Goal: Task Accomplishment & Management: Use online tool/utility

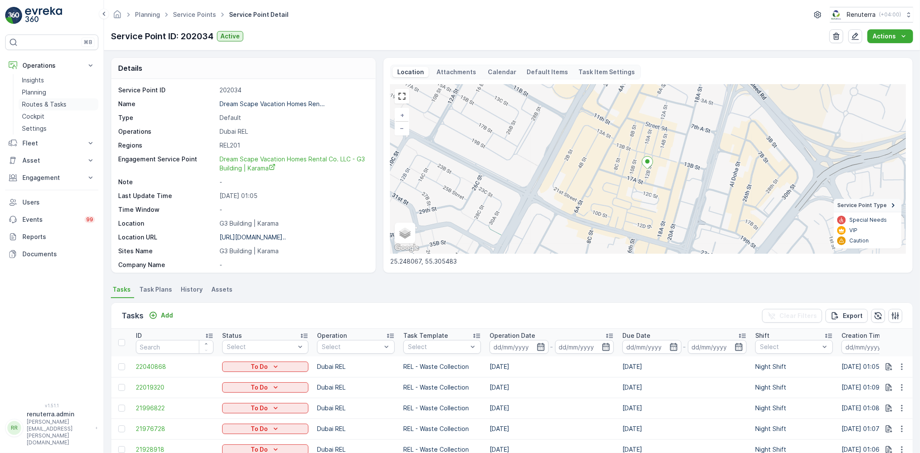
click at [52, 108] on p "Routes & Tasks" at bounding box center [44, 104] width 44 height 9
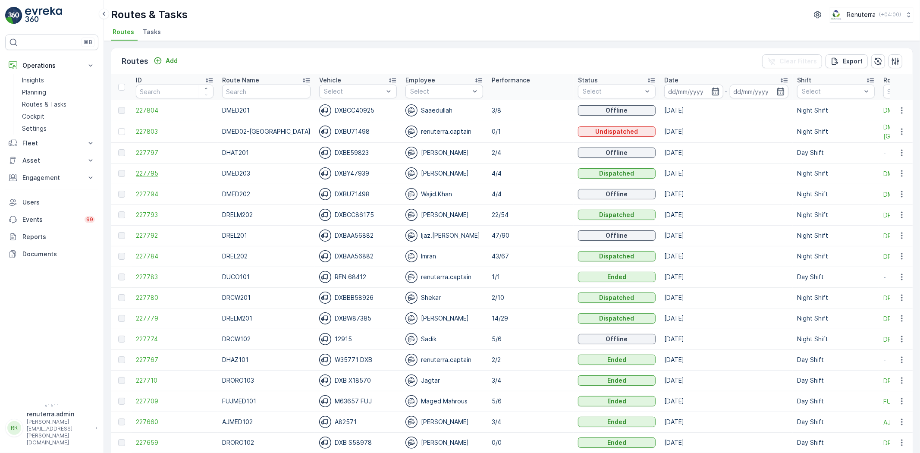
click at [149, 176] on span "227795" at bounding box center [175, 173] width 78 height 9
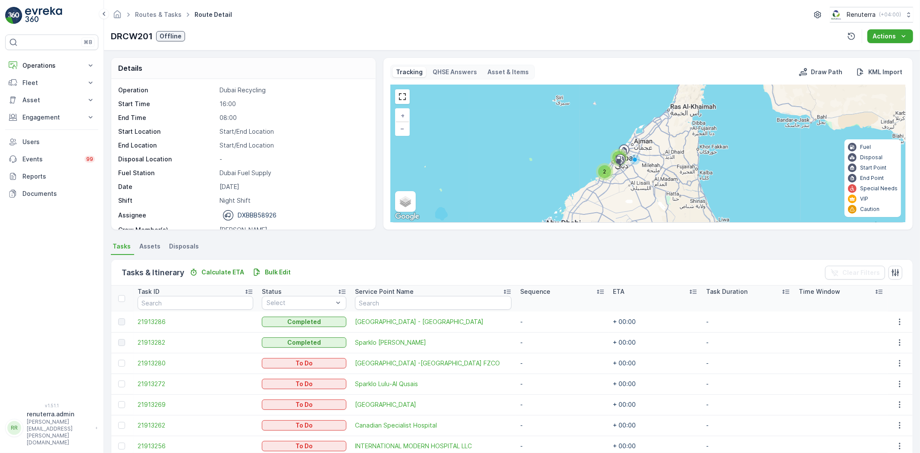
scroll to position [96, 0]
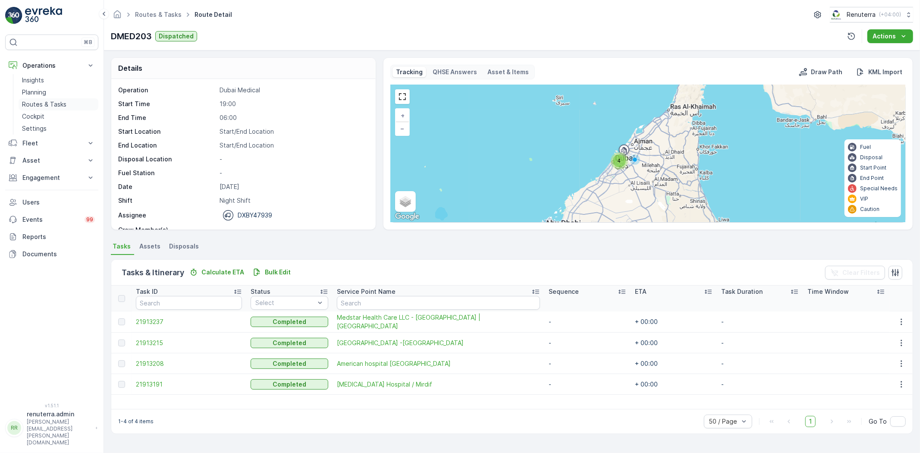
click at [47, 102] on p "Routes & Tasks" at bounding box center [44, 104] width 44 height 9
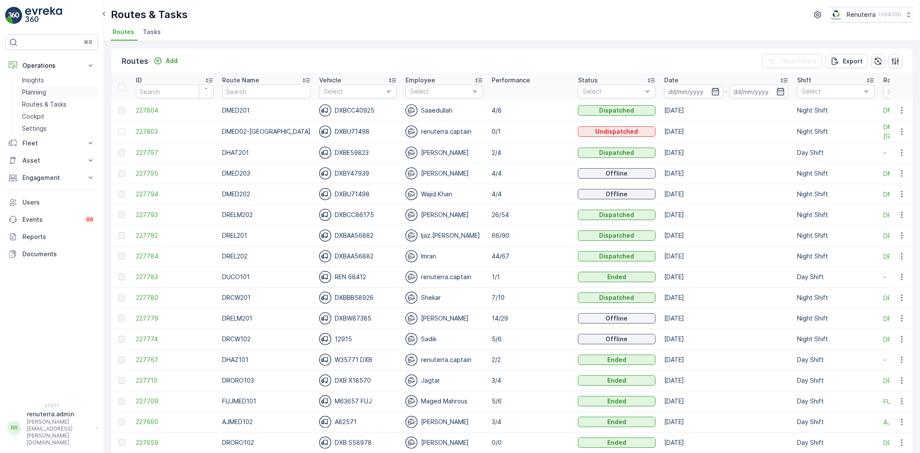
click at [48, 95] on link "Planning" at bounding box center [59, 92] width 80 height 12
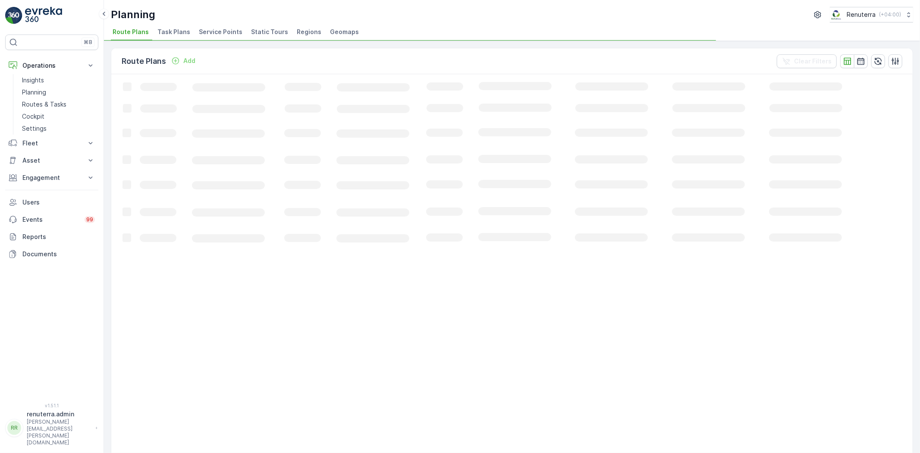
click at [205, 32] on span "Service Points" at bounding box center [221, 32] width 44 height 9
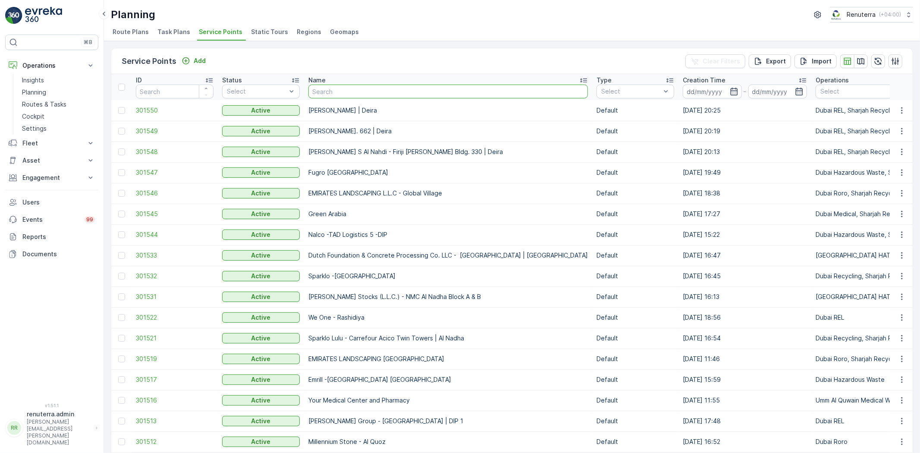
click at [348, 96] on input "text" at bounding box center [447, 92] width 279 height 14
type input "nmc"
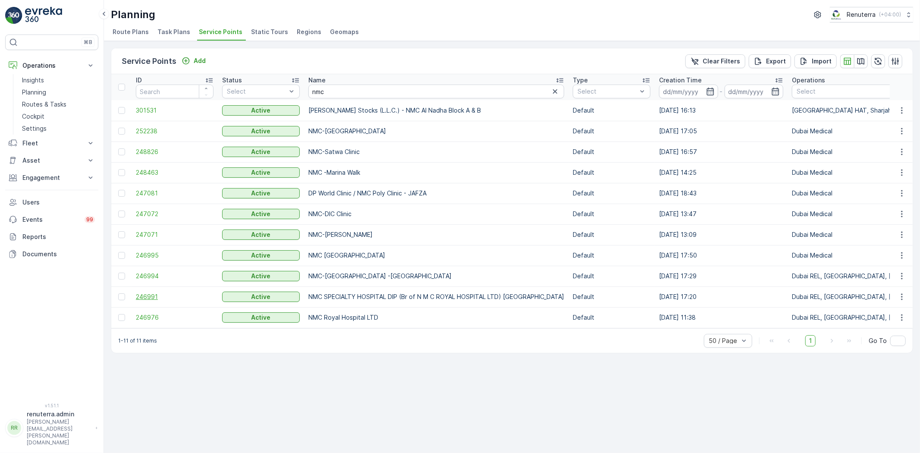
click at [154, 299] on span "246991" at bounding box center [175, 296] width 78 height 9
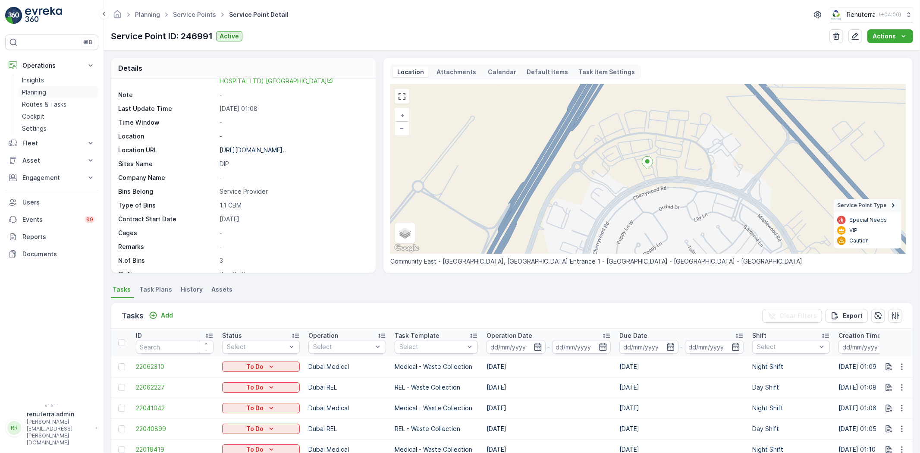
click at [37, 94] on p "Planning" at bounding box center [34, 92] width 24 height 9
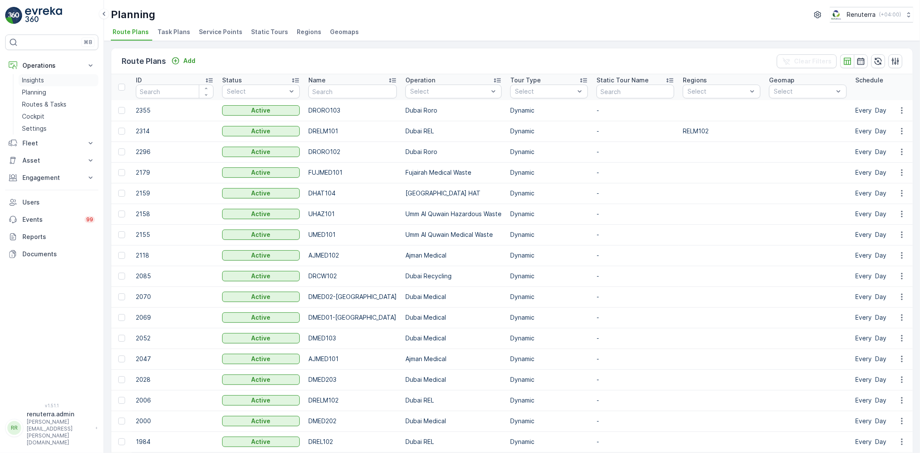
click at [35, 77] on p "Insights" at bounding box center [33, 80] width 22 height 9
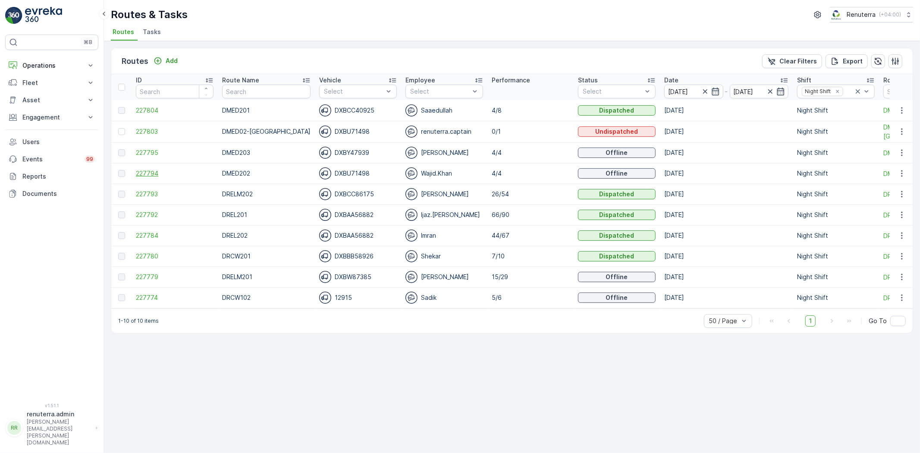
click at [144, 176] on span "227794" at bounding box center [175, 173] width 78 height 9
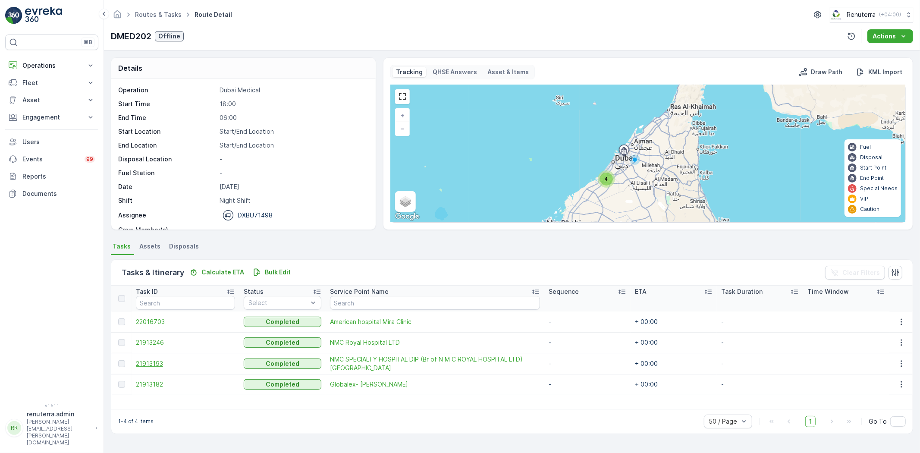
click at [147, 359] on span "21913193" at bounding box center [185, 363] width 99 height 9
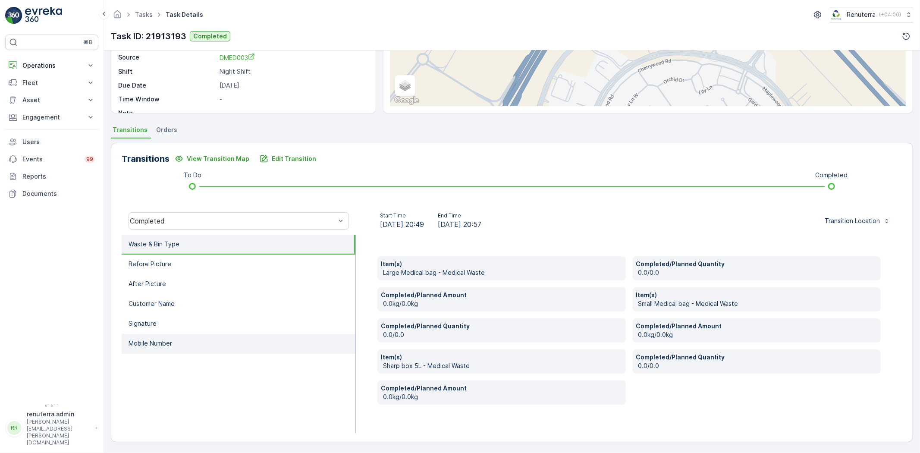
click at [185, 337] on li "Mobile Number" at bounding box center [239, 344] width 234 height 20
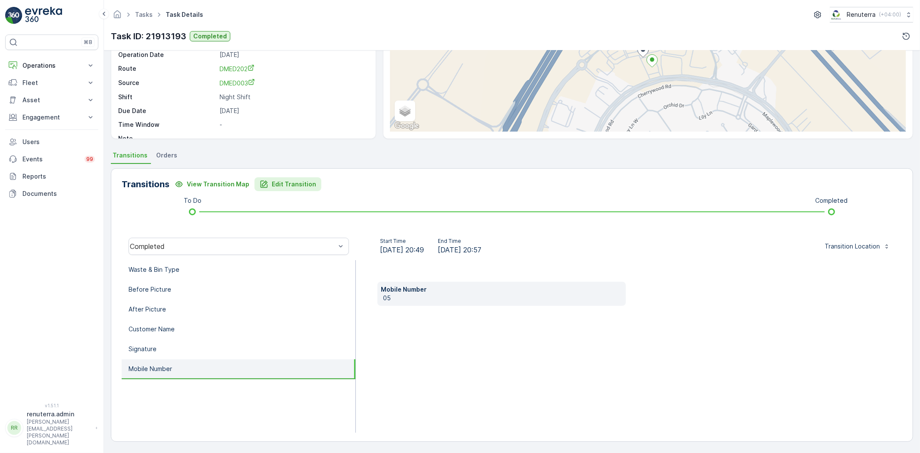
click at [269, 188] on button "Edit Transition" at bounding box center [287, 184] width 67 height 14
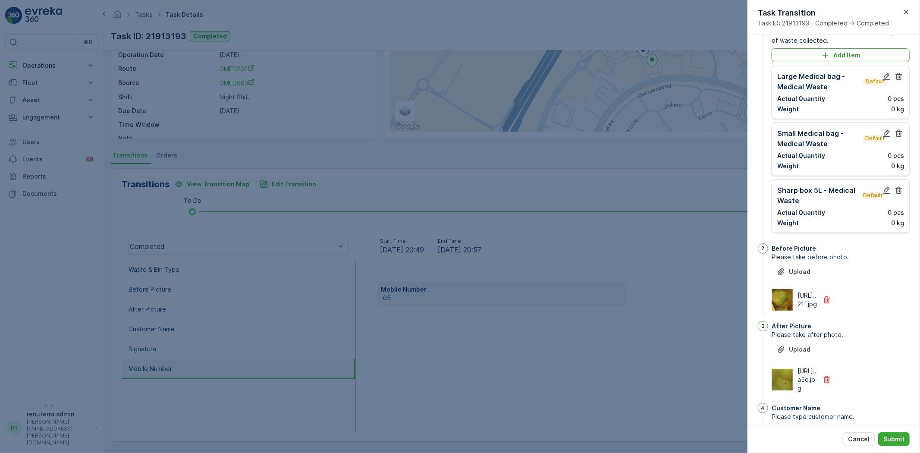
scroll to position [0, 0]
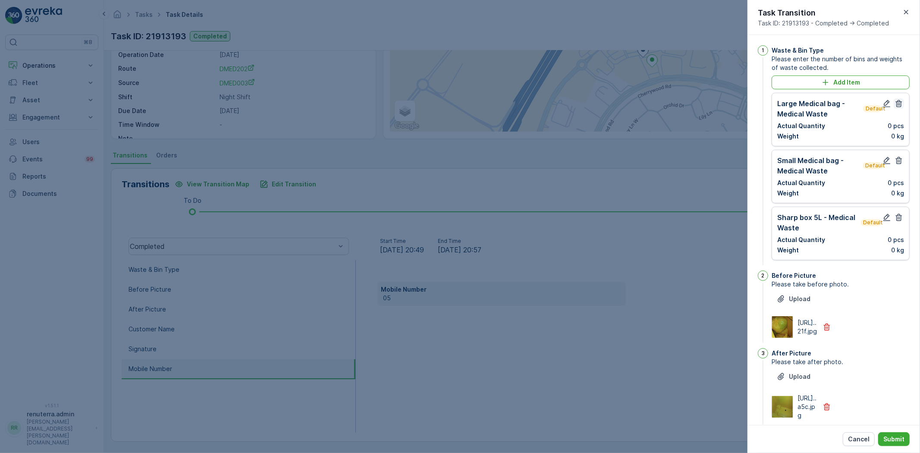
click at [898, 101] on icon "button" at bounding box center [898, 103] width 9 height 9
click at [898, 156] on icon "button" at bounding box center [898, 160] width 9 height 9
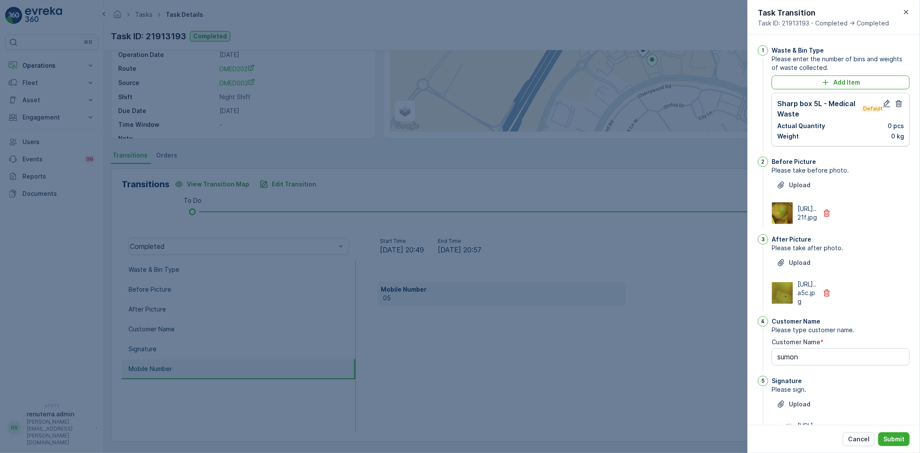
click at [898, 101] on icon "button" at bounding box center [898, 103] width 9 height 9
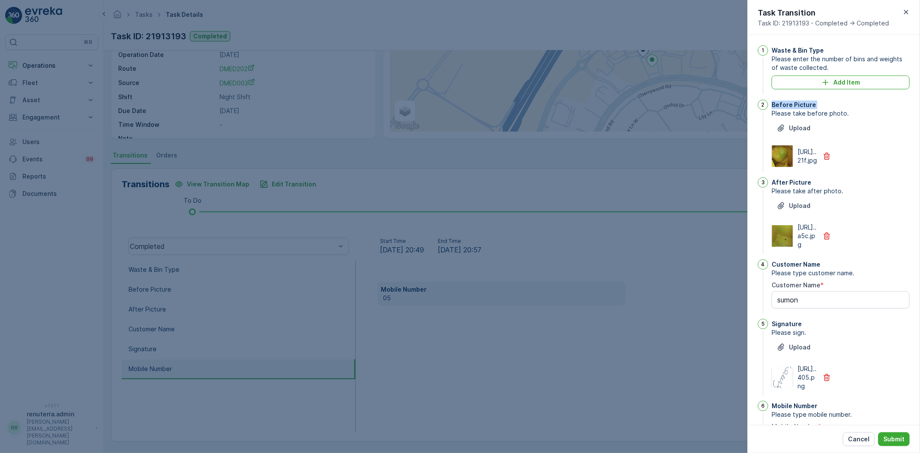
click at [898, 101] on div "Before Picture" at bounding box center [840, 104] width 138 height 9
click at [860, 78] on div "Add Item" at bounding box center [841, 82] width 128 height 9
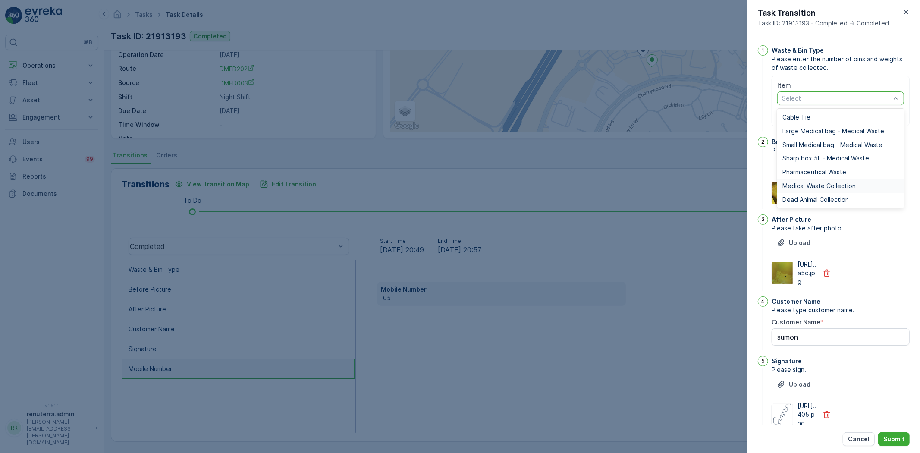
click at [820, 185] on span "Medical Waste Collection" at bounding box center [818, 185] width 73 height 7
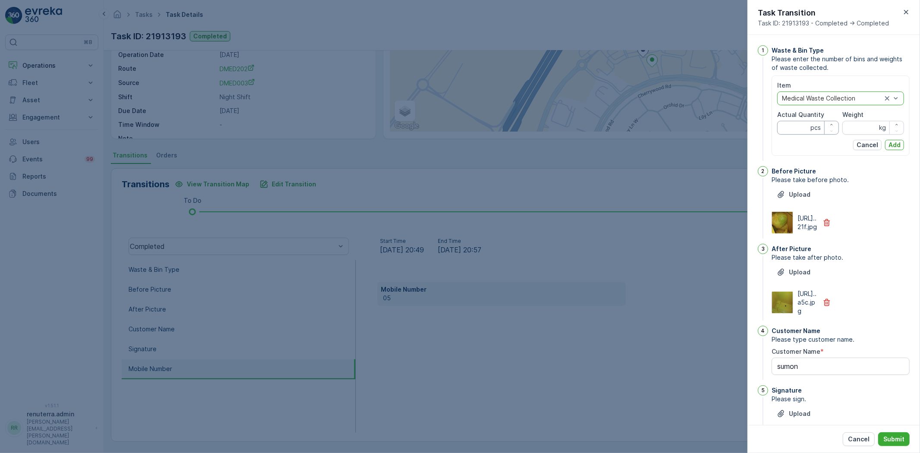
click at [799, 129] on Quantity "Actual Quantity" at bounding box center [808, 128] width 62 height 14
type Quantity "7"
click at [858, 134] on input "Weight" at bounding box center [873, 128] width 62 height 14
type input "31.55"
drag, startPoint x: 893, startPoint y: 144, endPoint x: 897, endPoint y: 142, distance: 4.8
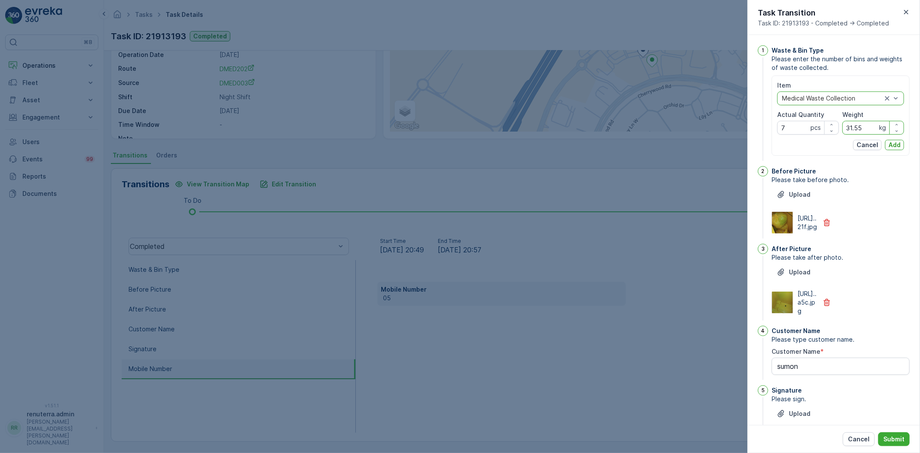
click at [895, 144] on p "Add" at bounding box center [894, 145] width 12 height 9
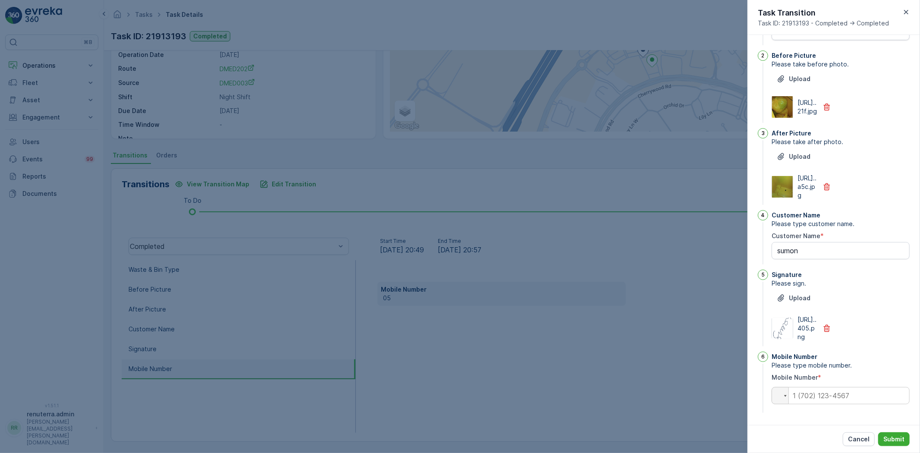
scroll to position [152, 0]
click at [813, 395] on input "tel" at bounding box center [840, 395] width 138 height 17
type input "0528477"
click at [895, 439] on p "Submit" at bounding box center [893, 439] width 21 height 9
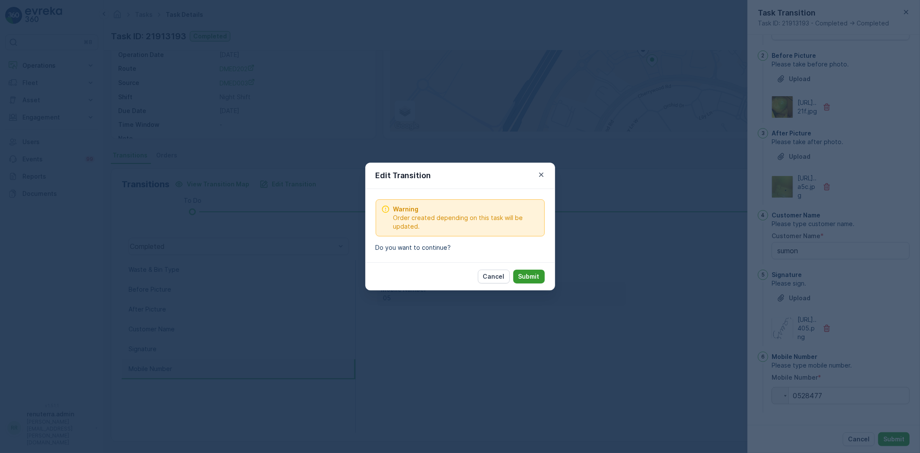
click at [525, 274] on p "Submit" at bounding box center [528, 276] width 21 height 9
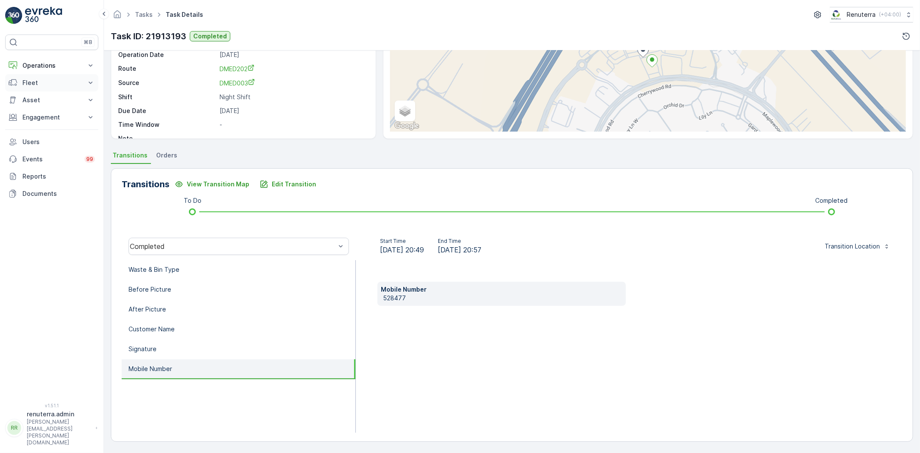
drag, startPoint x: 53, startPoint y: 69, endPoint x: 49, endPoint y: 85, distance: 16.2
click at [53, 73] on button "Operations" at bounding box center [51, 65] width 93 height 17
drag, startPoint x: 38, startPoint y: 102, endPoint x: 30, endPoint y: 103, distance: 7.4
click at [36, 102] on p "Routes & Tasks" at bounding box center [44, 104] width 44 height 9
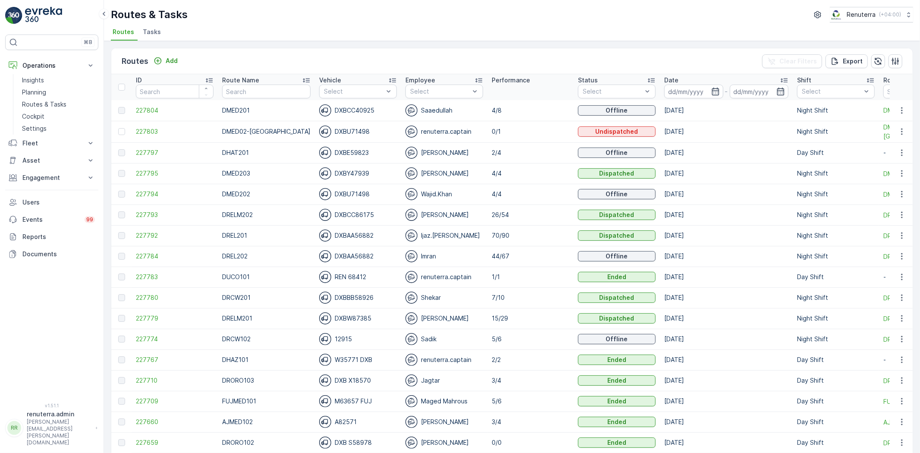
click at [268, 47] on div "Routes Add Clear Filters Export ID Route Name Vehicle Select Employee Select Pe…" at bounding box center [512, 247] width 816 height 412
click at [152, 234] on span "227792" at bounding box center [175, 235] width 78 height 9
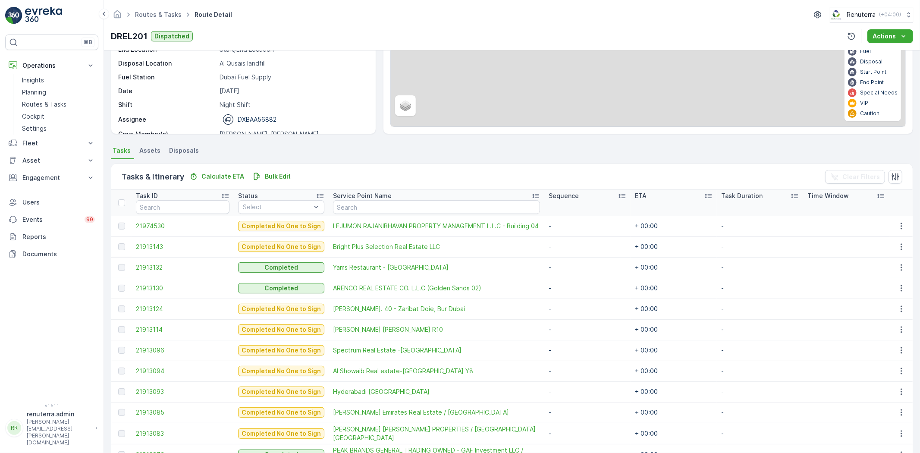
scroll to position [144, 0]
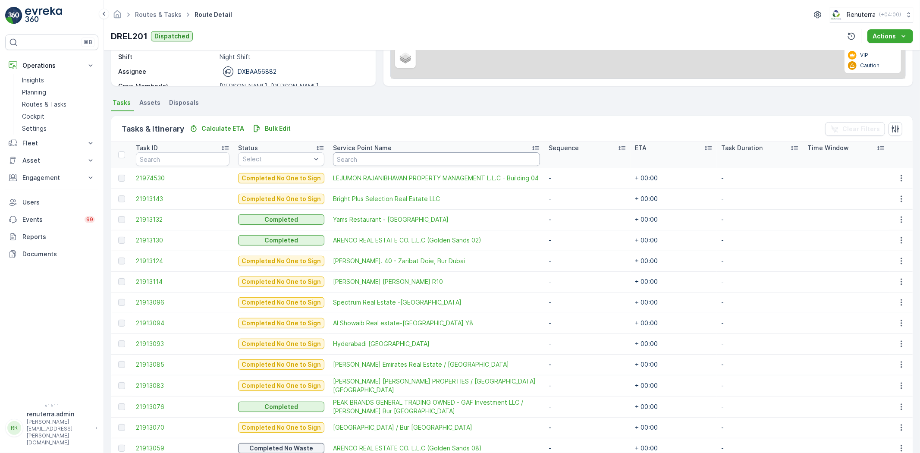
click at [371, 162] on input "text" at bounding box center [436, 159] width 207 height 14
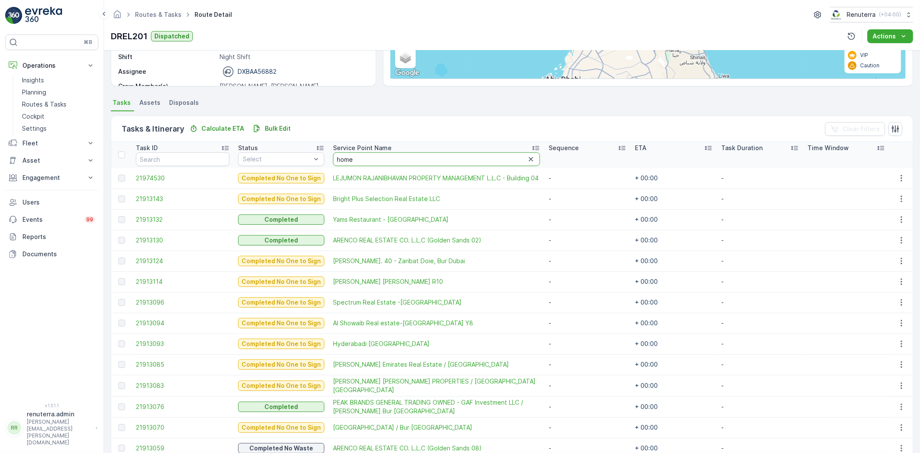
type input "home"
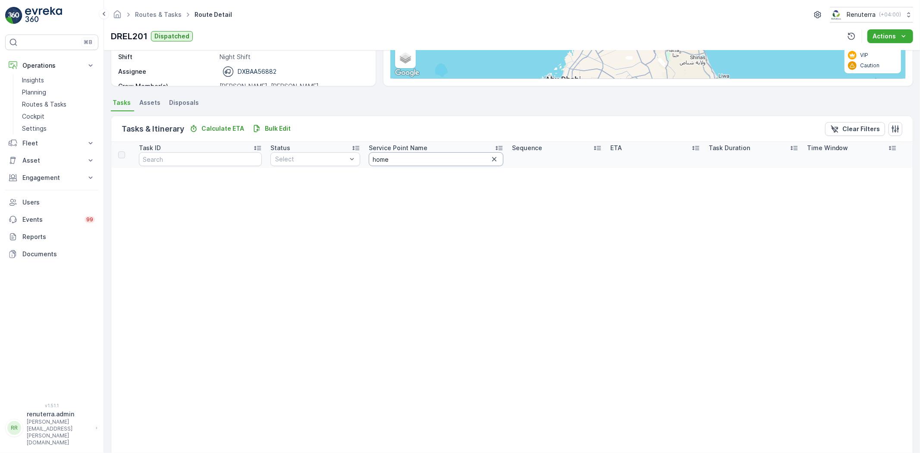
click at [395, 160] on input "home" at bounding box center [436, 159] width 135 height 14
type input "home"
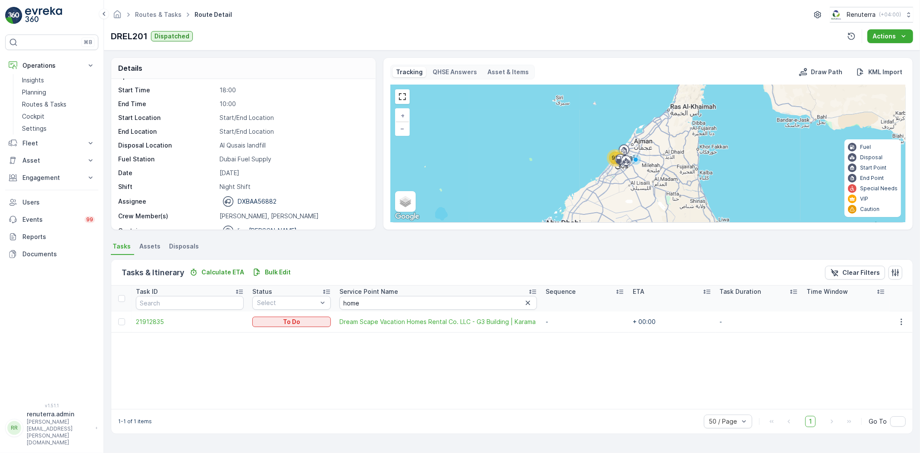
scroll to position [27, 0]
click at [358, 300] on input "home" at bounding box center [438, 303] width 198 height 14
type input "h"
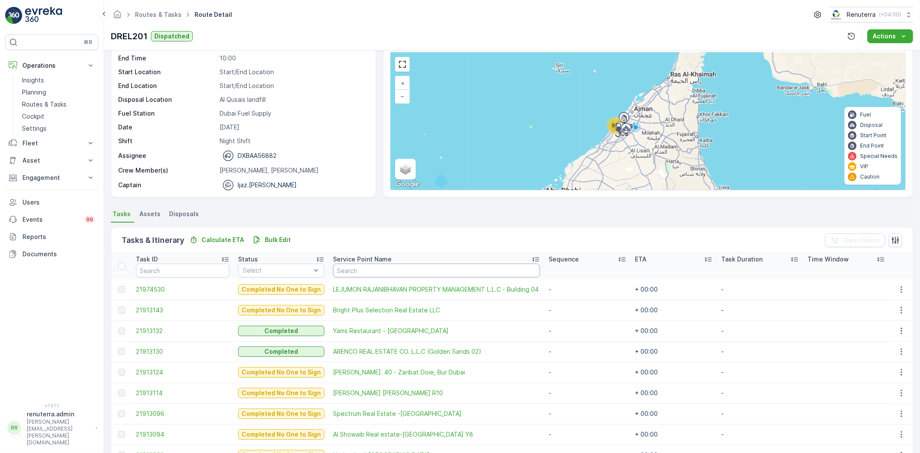
scroll to position [48, 0]
